Goal: Task Accomplishment & Management: Manage account settings

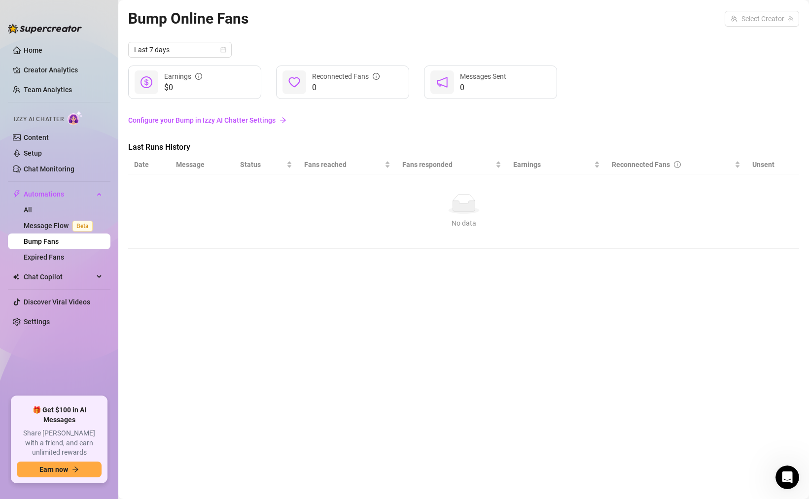
scroll to position [1, 0]
click at [704, 29] on div "Bump Online Fans Select Creator" at bounding box center [463, 18] width 671 height 23
click at [740, 25] on input "search" at bounding box center [757, 18] width 54 height 15
click at [728, 36] on span "Zombae" at bounding box center [719, 39] width 25 height 11
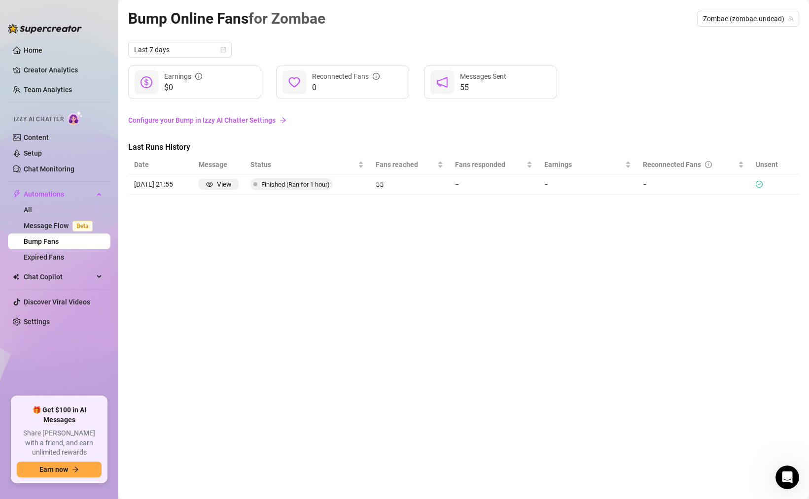
click at [225, 121] on link "Configure your Bump in Izzy AI Chatter Settings" at bounding box center [463, 120] width 671 height 11
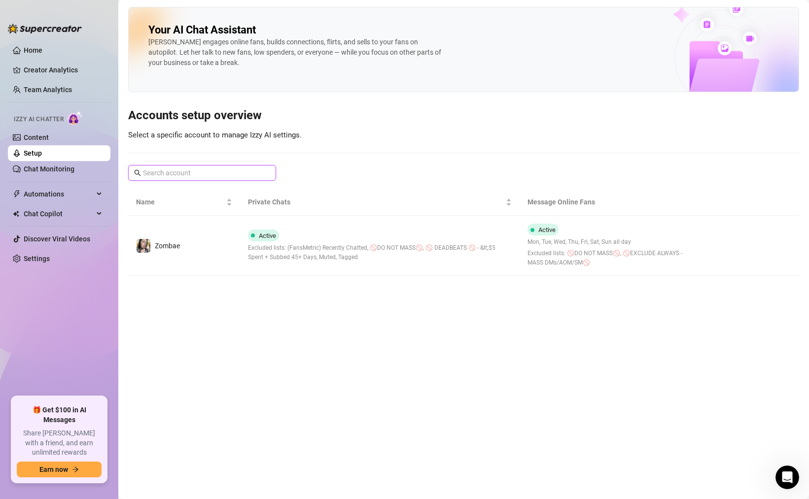
click at [189, 171] on input "text" at bounding box center [202, 173] width 119 height 11
click at [318, 155] on div "Your AI Chat Assistant [PERSON_NAME] engages online fans, builds connections, f…" at bounding box center [463, 141] width 671 height 269
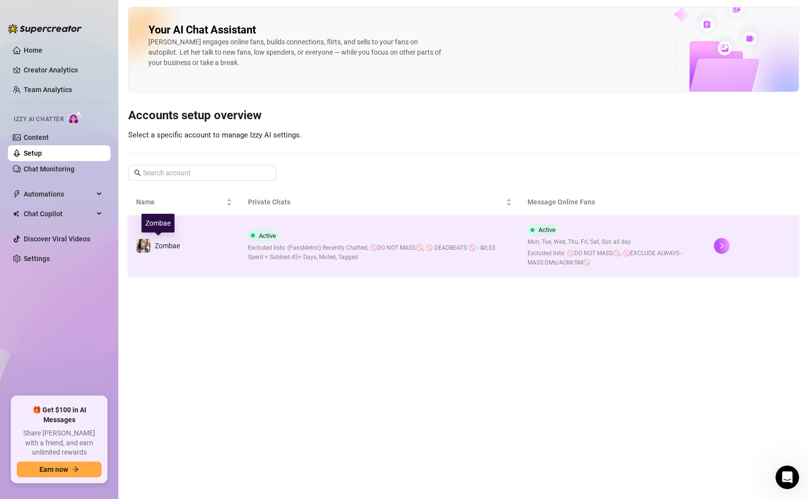
click at [171, 244] on span "Zombae" at bounding box center [167, 246] width 25 height 8
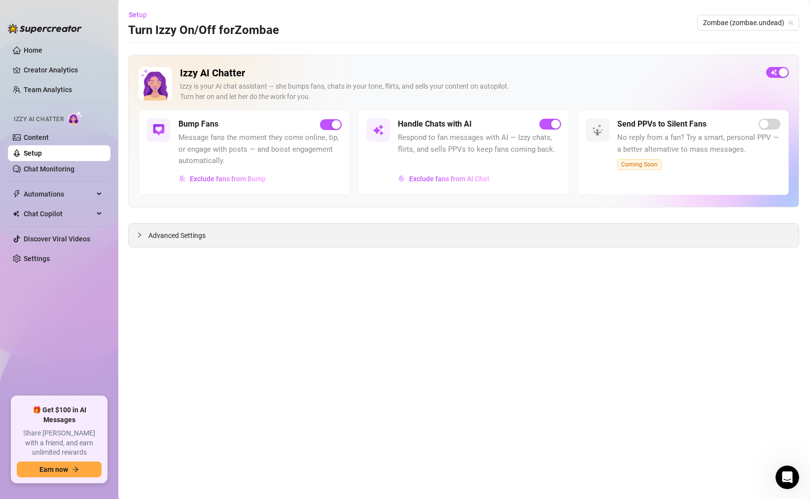
click at [203, 232] on span "Advanced Settings" at bounding box center [176, 235] width 57 height 11
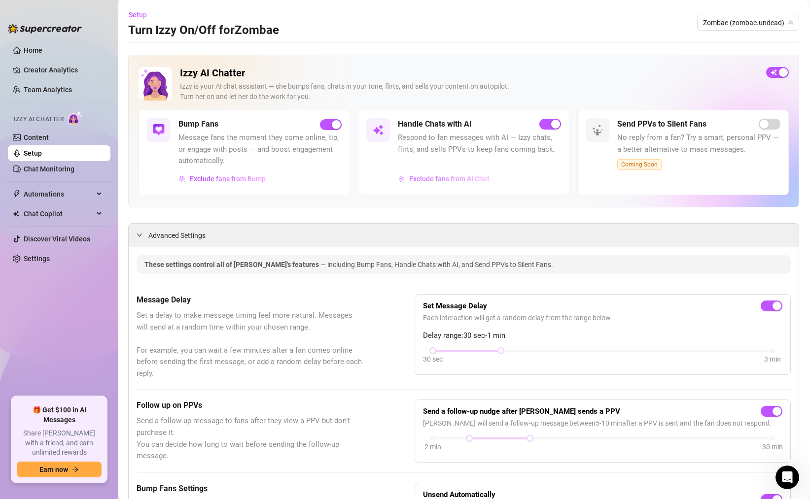
click at [446, 178] on span "Exclude fans from AI Chat" at bounding box center [449, 179] width 80 height 8
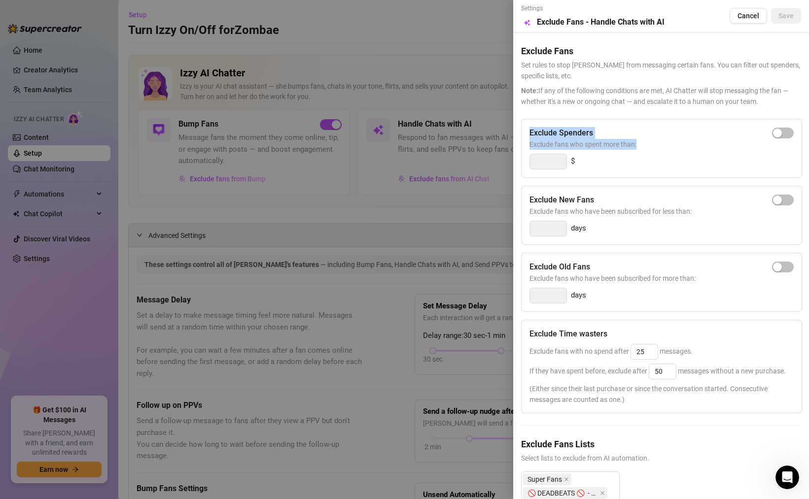
drag, startPoint x: 530, startPoint y: 132, endPoint x: 652, endPoint y: 144, distance: 121.8
click at [651, 144] on div "Exclude Spenders Exclude fans who spent more than: $" at bounding box center [661, 148] width 281 height 59
click at [652, 144] on span "Exclude fans who spent more than:" at bounding box center [661, 144] width 264 height 11
